Goal: Navigation & Orientation: Go to known website

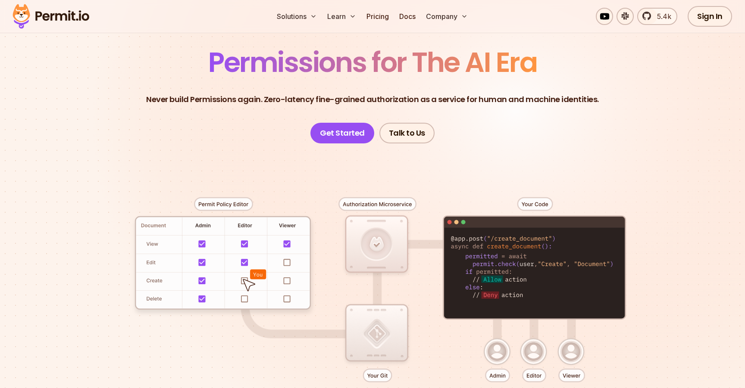
scroll to position [41, 0]
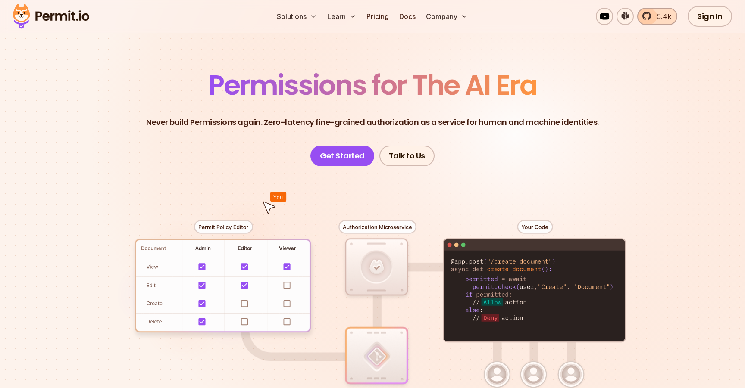
click at [669, 10] on link "5.4k" at bounding box center [657, 16] width 40 height 17
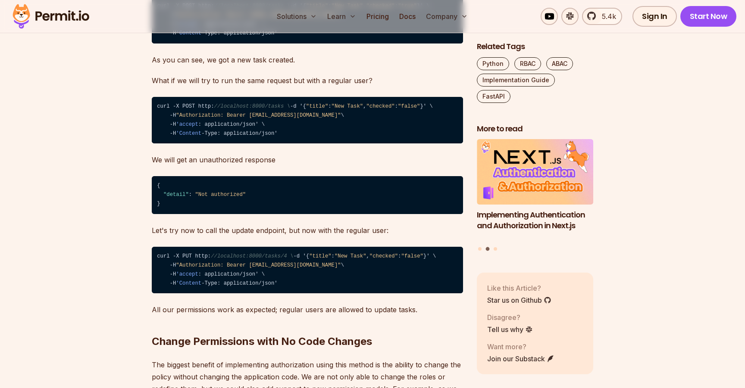
scroll to position [4216, 0]
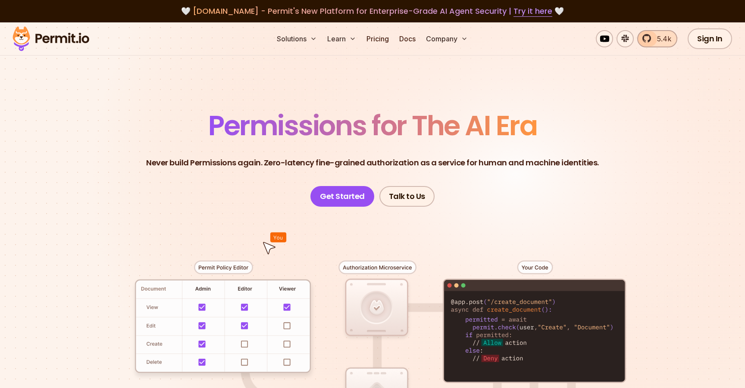
click at [650, 40] on link "5.4k" at bounding box center [657, 38] width 40 height 17
click at [527, 12] on link "Try it here" at bounding box center [532, 11] width 39 height 11
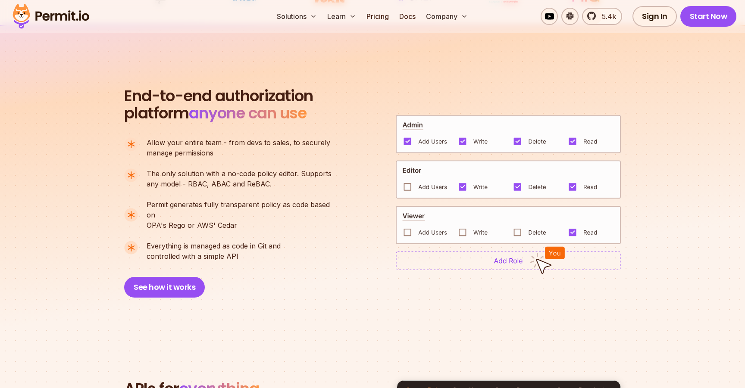
scroll to position [564, 0]
